Goal: Task Accomplishment & Management: Use online tool/utility

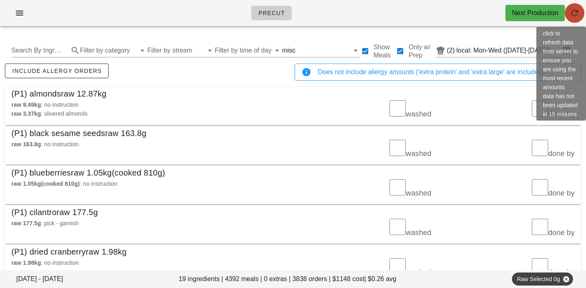
click at [573, 12] on icon "button" at bounding box center [574, 13] width 10 height 10
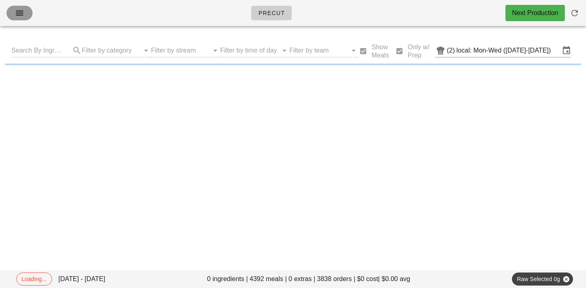
click at [21, 12] on icon "button" at bounding box center [20, 13] width 10 height 10
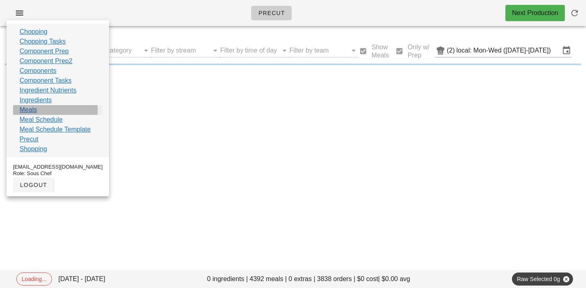
click at [29, 110] on link "Meals" at bounding box center [28, 110] width 17 height 10
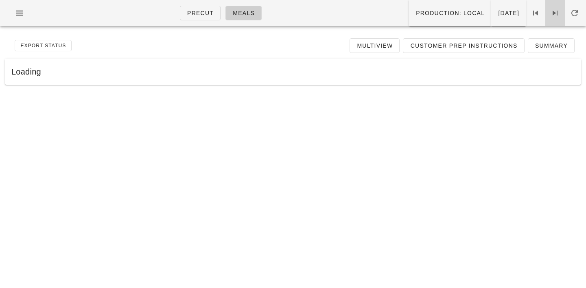
click at [553, 13] on icon at bounding box center [555, 13] width 10 height 10
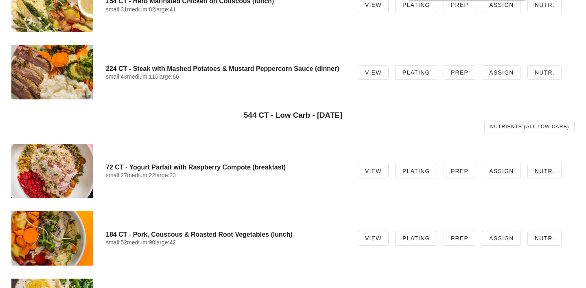
scroll to position [267, 0]
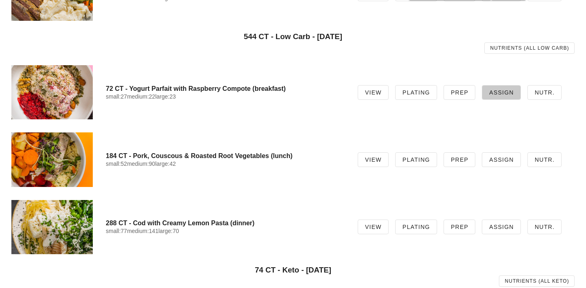
click at [505, 94] on span "Assign" at bounding box center [500, 92] width 25 height 7
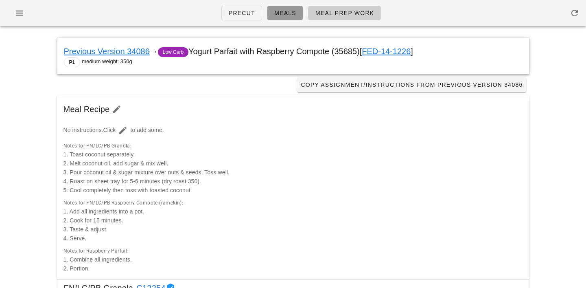
click at [287, 16] on span "Meals" at bounding box center [285, 13] width 22 height 7
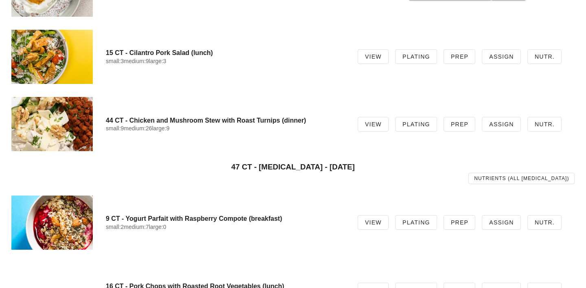
scroll to position [619, 0]
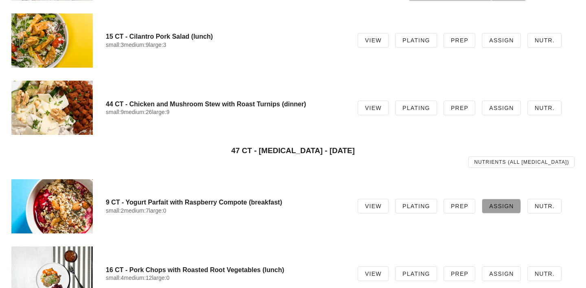
click at [505, 209] on span "Assign" at bounding box center [500, 206] width 25 height 7
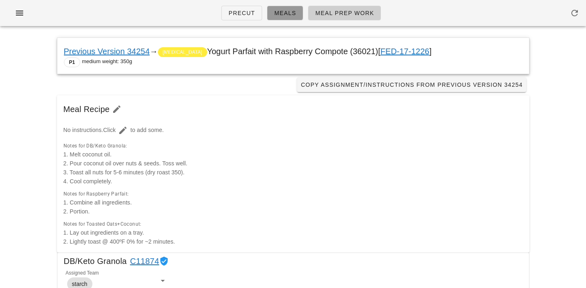
click at [292, 15] on span "Meals" at bounding box center [285, 13] width 22 height 7
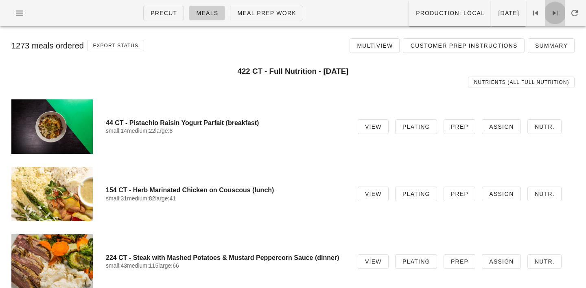
click at [556, 15] on icon at bounding box center [555, 13] width 10 height 10
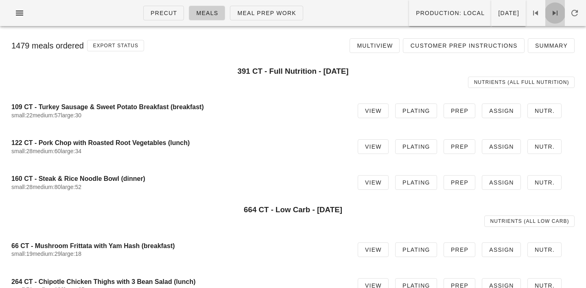
click at [556, 13] on icon at bounding box center [555, 13] width 10 height 10
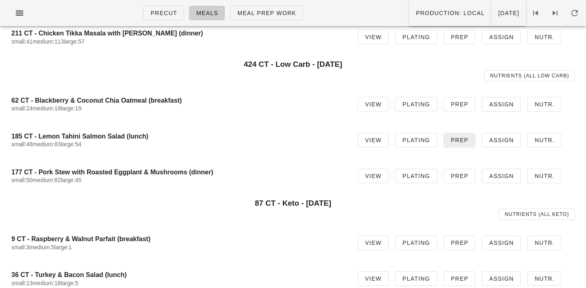
scroll to position [139, 0]
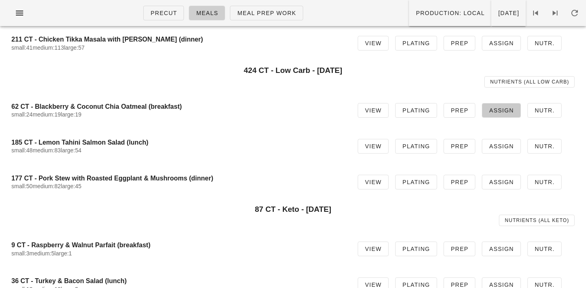
click at [503, 107] on span "Assign" at bounding box center [500, 110] width 25 height 7
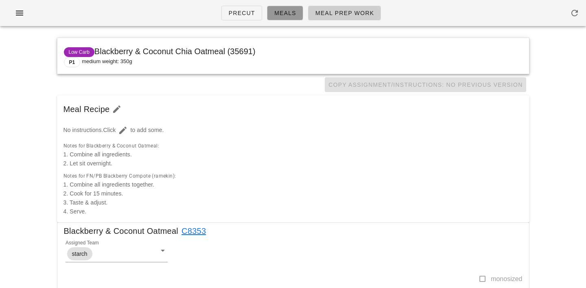
click at [285, 11] on span "Meals" at bounding box center [285, 13] width 22 height 7
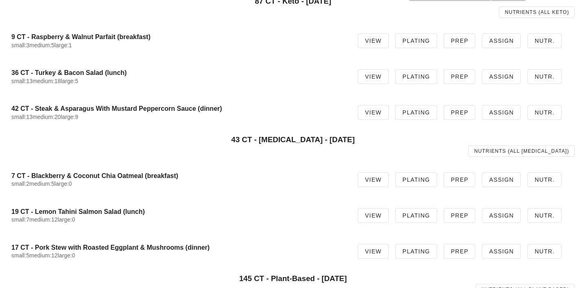
scroll to position [348, 0]
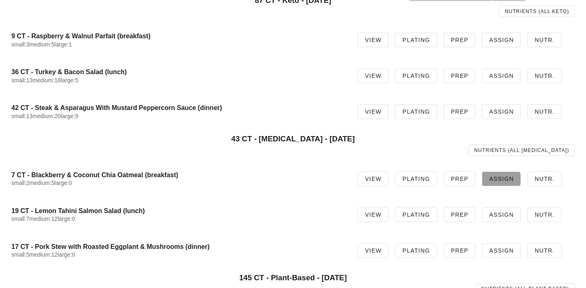
click at [505, 174] on link "Assign" at bounding box center [501, 178] width 39 height 15
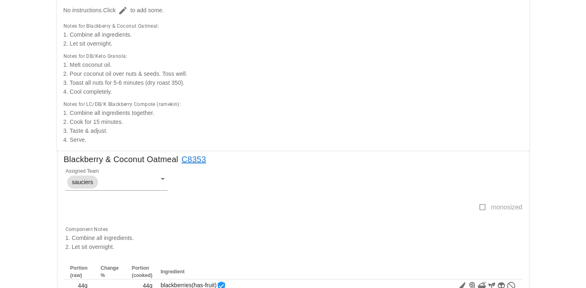
scroll to position [120, 0]
click at [109, 184] on input "Assigned Team" at bounding box center [123, 181] width 46 height 11
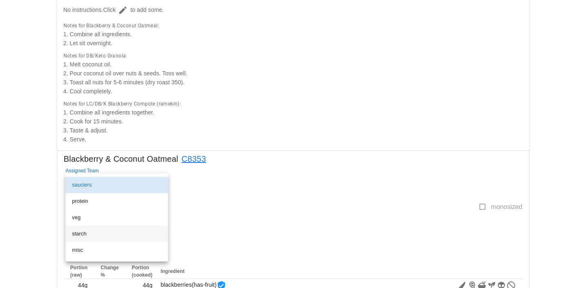
click at [87, 234] on div "starch" at bounding box center [116, 233] width 89 height 7
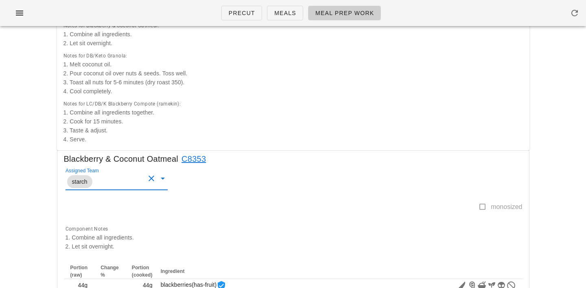
scroll to position [0, 0]
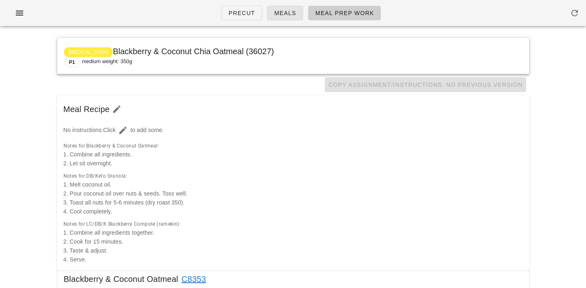
drag, startPoint x: 285, startPoint y: 4, endPoint x: 287, endPoint y: 12, distance: 7.9
click at [287, 11] on ul "Precut Meals Meal Prep Work" at bounding box center [298, 12] width 174 height 29
click at [287, 12] on span "Meals" at bounding box center [285, 13] width 22 height 7
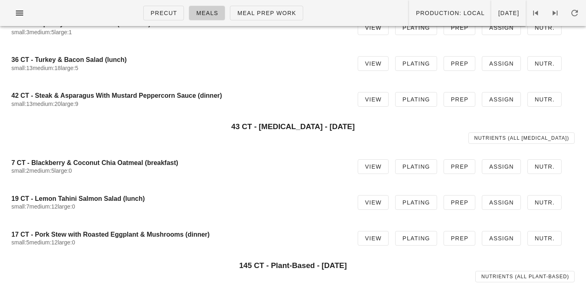
scroll to position [360, 0]
click at [510, 169] on span "Assign" at bounding box center [500, 166] width 25 height 7
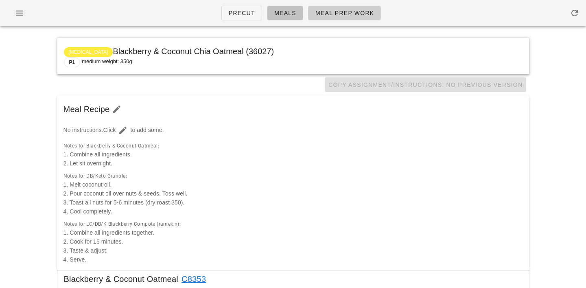
click at [282, 15] on span "Meals" at bounding box center [285, 13] width 22 height 7
